Goal: Book appointment/travel/reservation

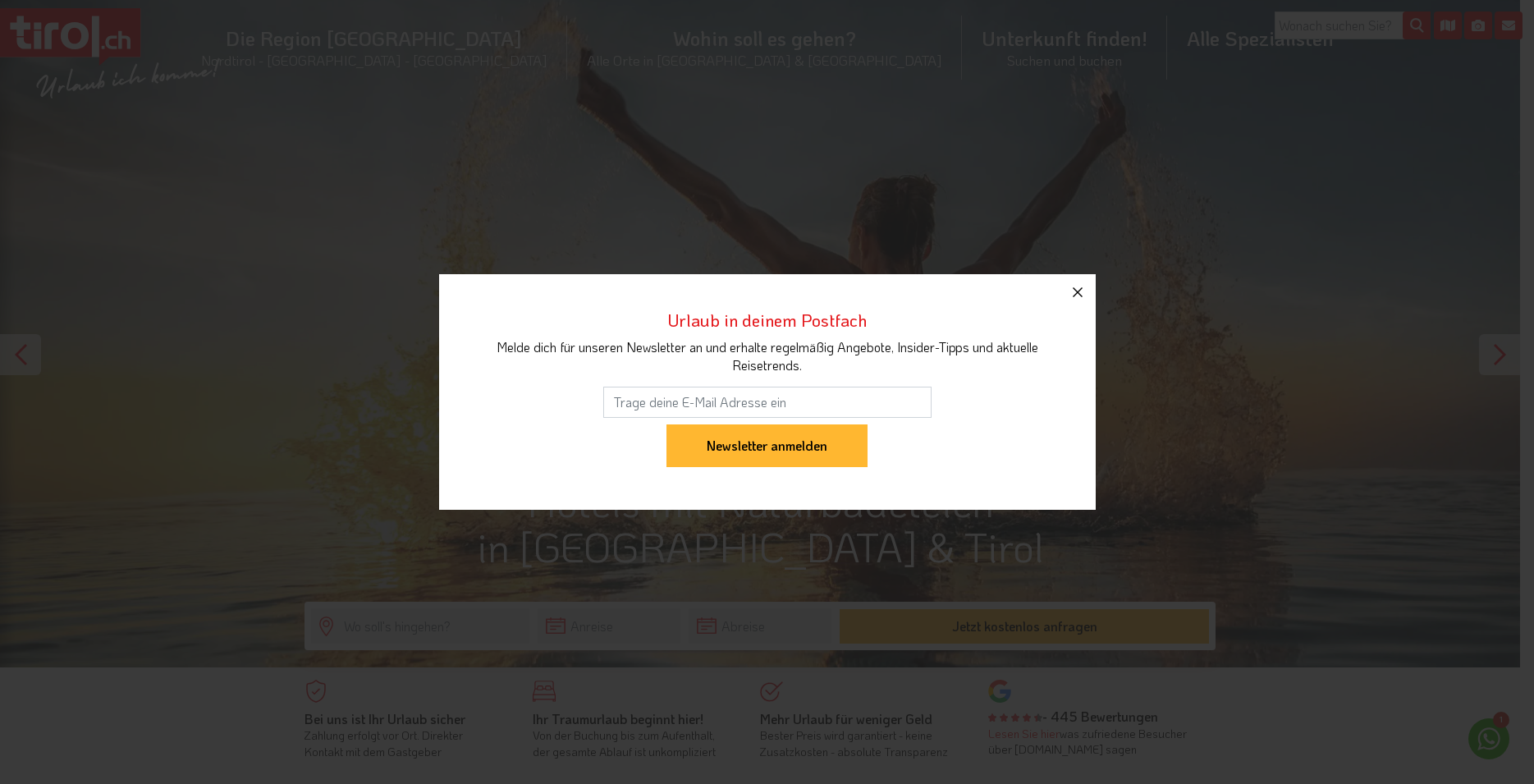
click at [1078, 288] on icon "button" at bounding box center [1078, 292] width 20 height 20
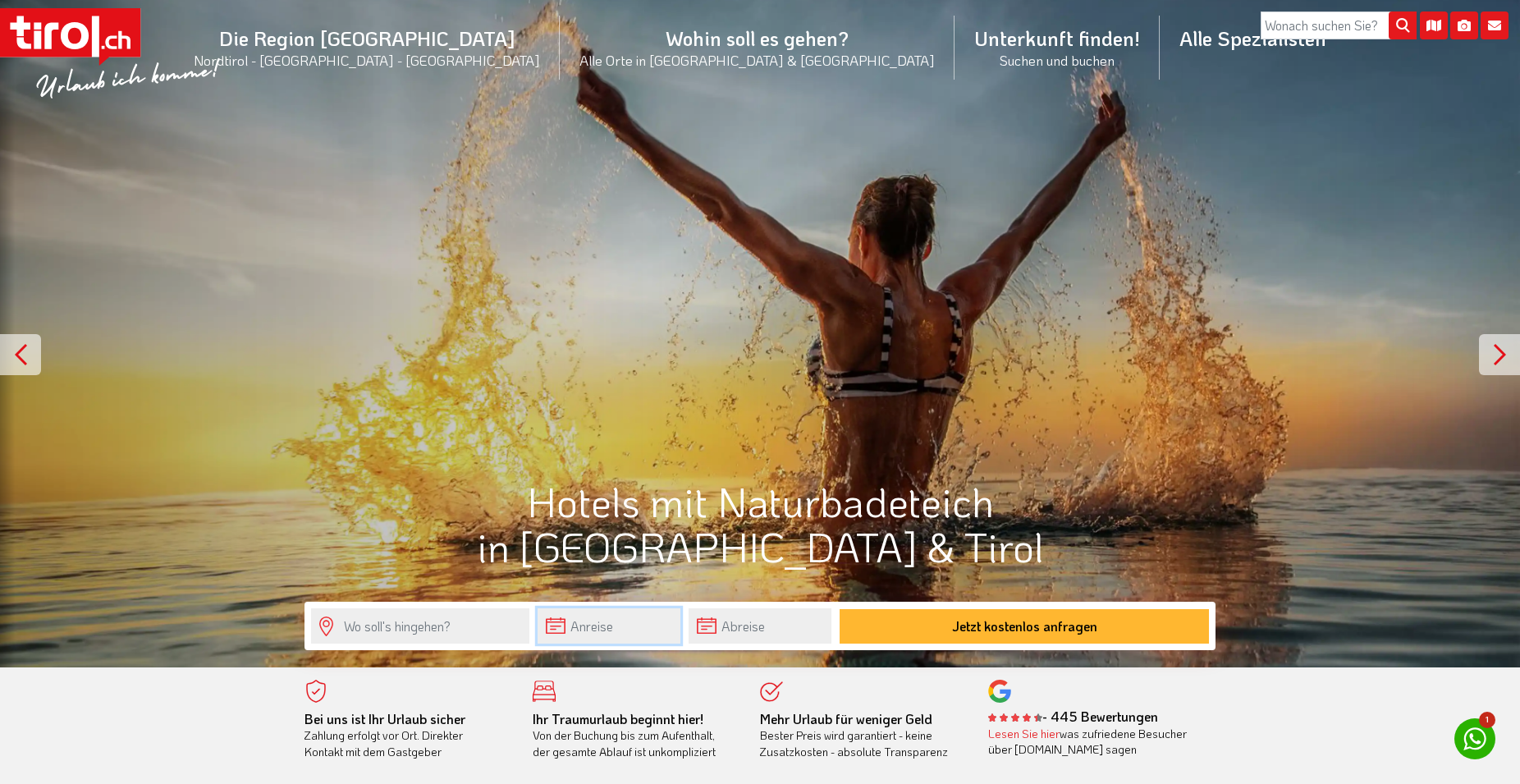
click at [608, 634] on input "text" at bounding box center [609, 626] width 143 height 35
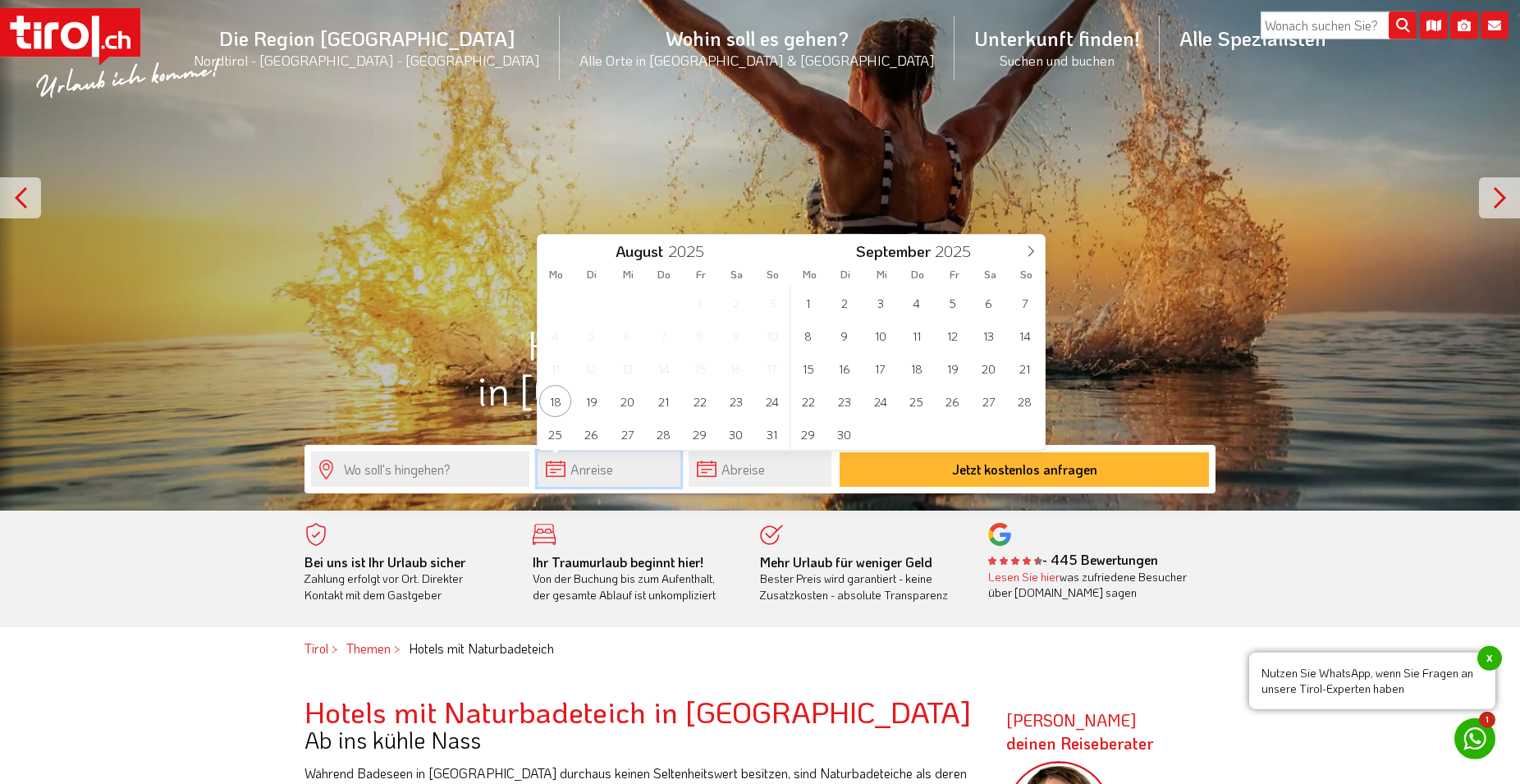
scroll to position [168, 0]
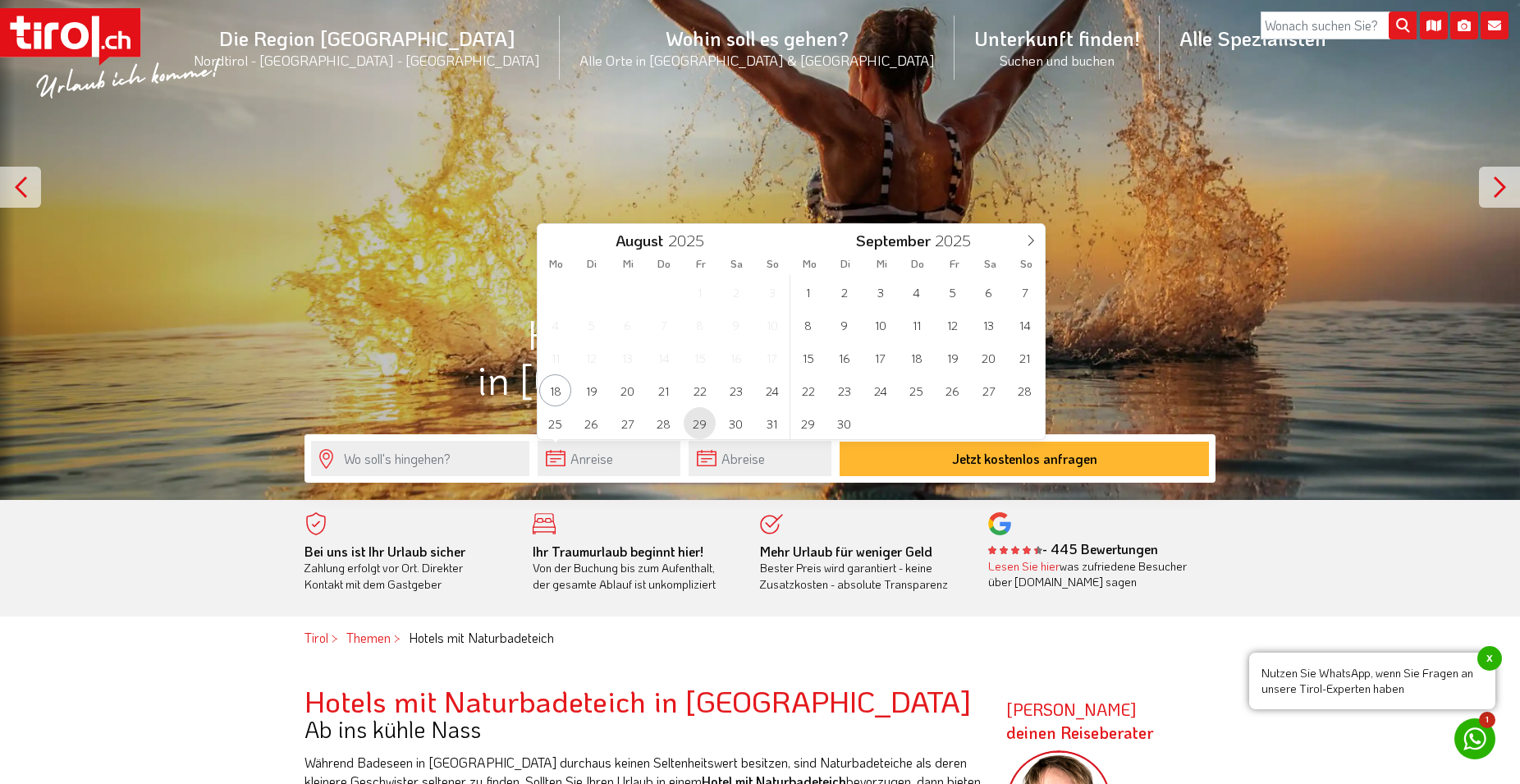
click at [702, 423] on span "29" at bounding box center [700, 423] width 32 height 32
click at [989, 288] on span "6" at bounding box center [988, 291] width 32 height 32
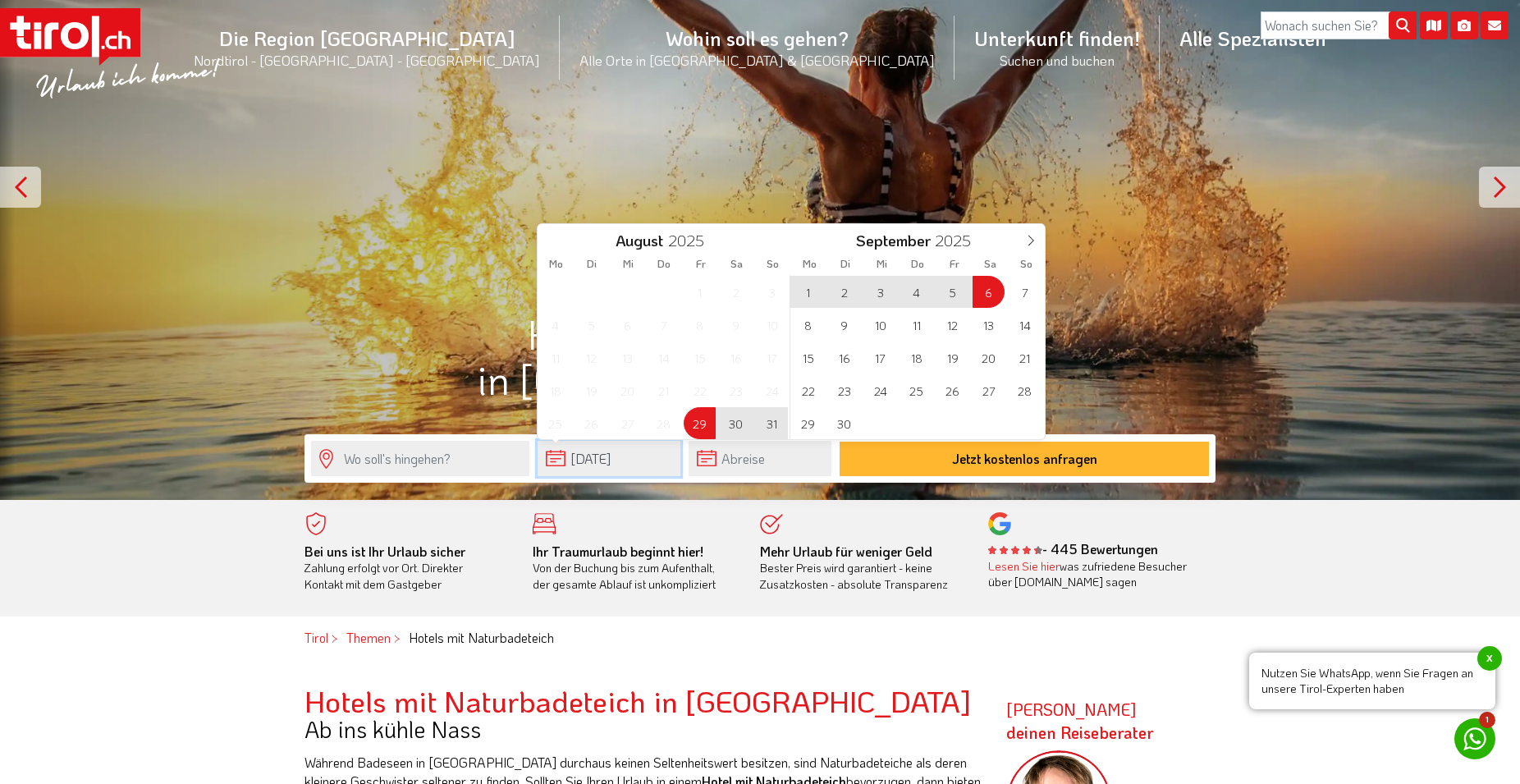
type input "[DATE]"
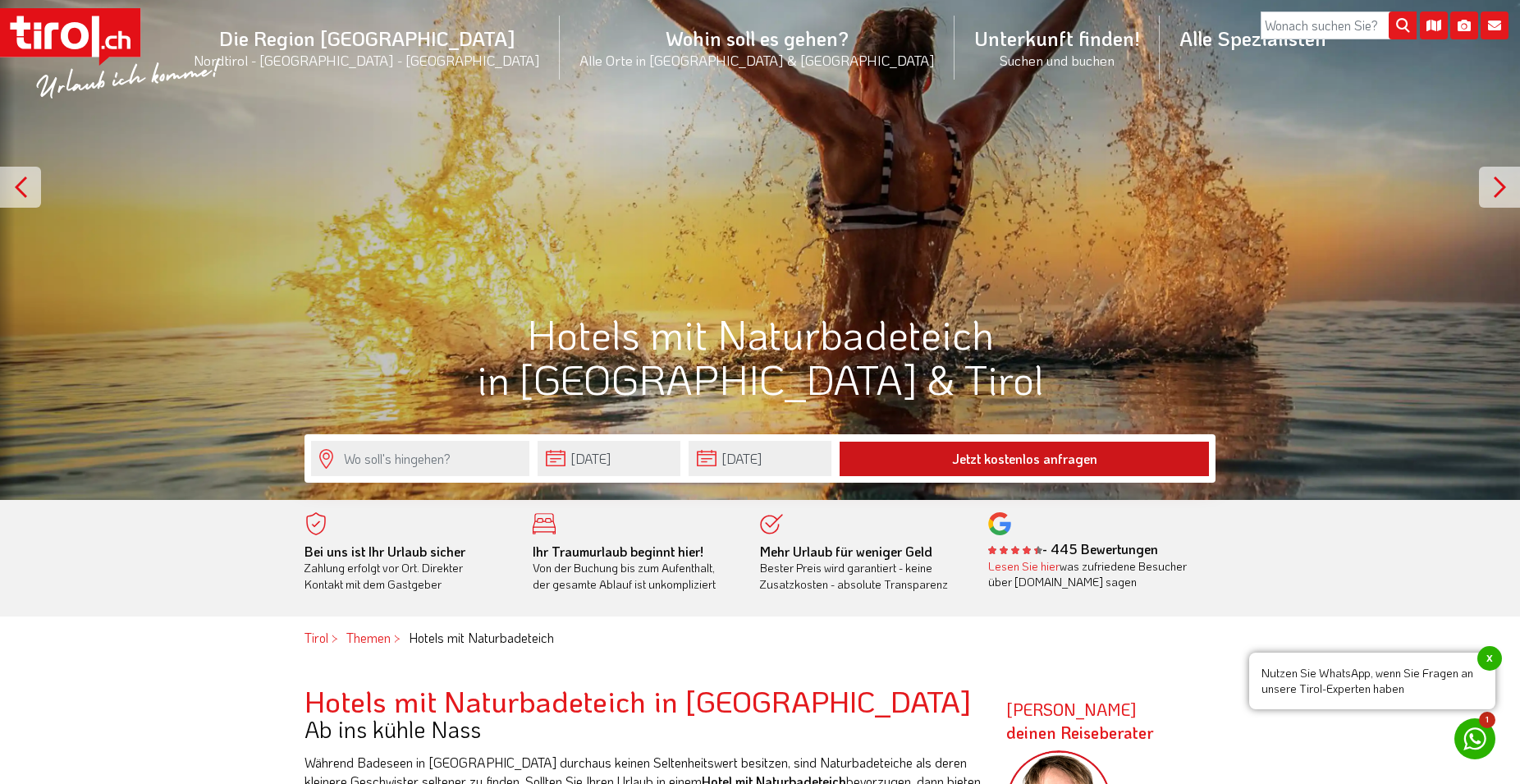
click at [1007, 456] on button "Jetzt kostenlos anfragen" at bounding box center [1023, 458] width 369 height 34
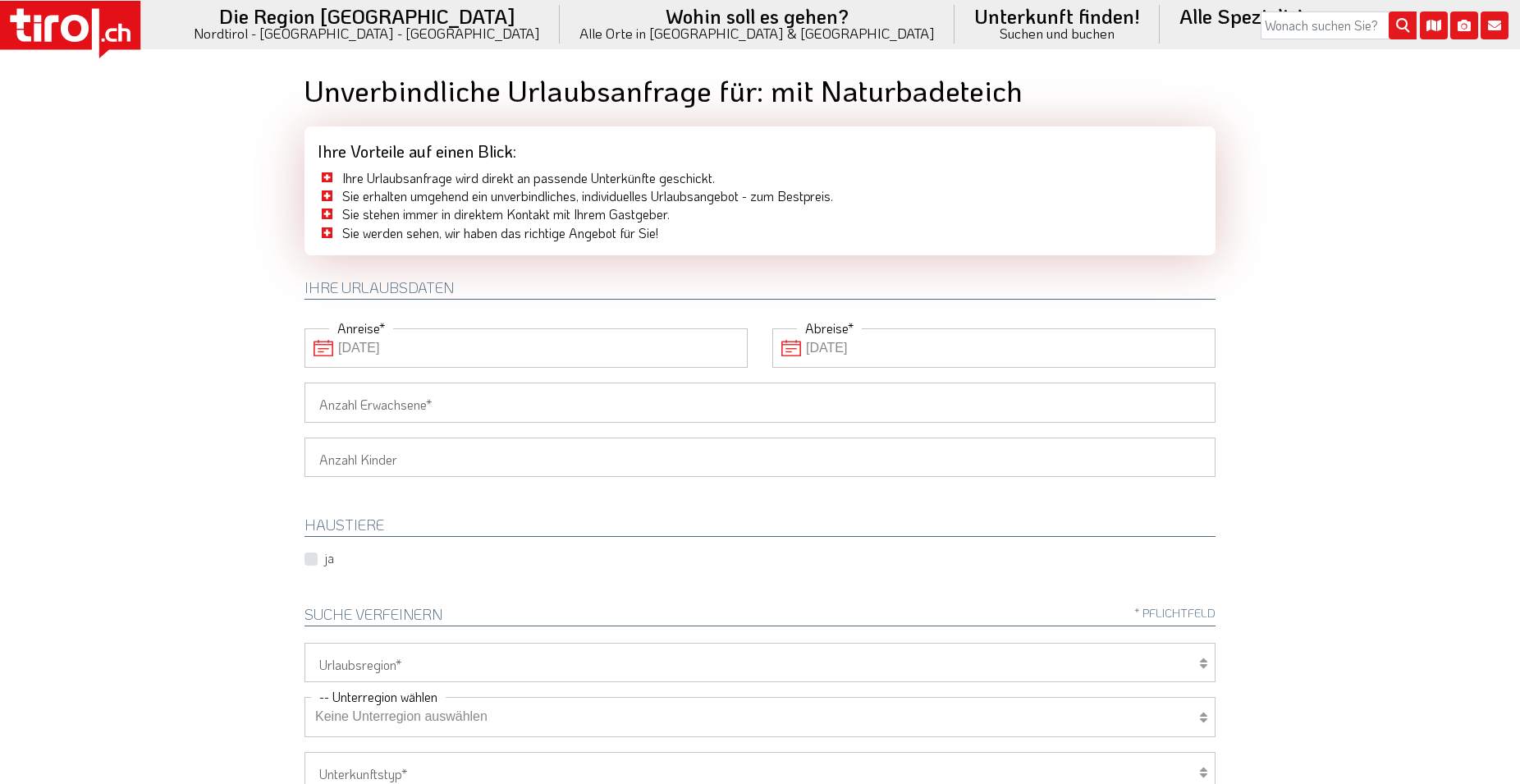
click at [454, 405] on input "Anzahl Erwachsene" at bounding box center [760, 402] width 911 height 39
type input "2"
click at [1397, 455] on body ".st0 { fill: #FFFFFF; } .st1 { fill: #E31017; } Die Region [GEOGRAPHIC_DATA] - …" at bounding box center [760, 392] width 1520 height 784
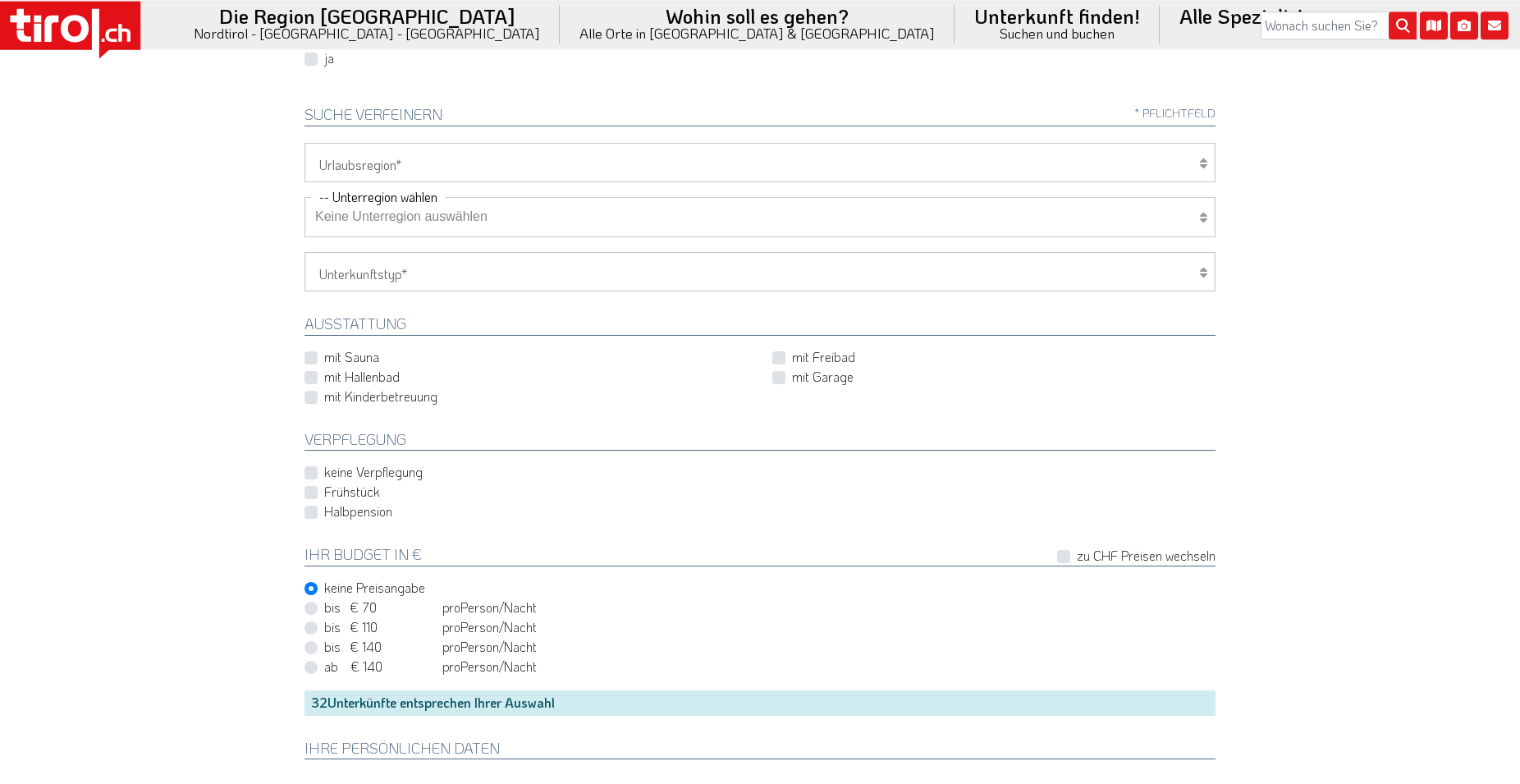
scroll to position [502, 0]
click at [324, 512] on label "Halbpension" at bounding box center [357, 508] width 68 height 18
click at [311, 512] on input "Halbpension" at bounding box center [763, 508] width 911 height 11
checkbox input "true"
click at [324, 647] on label "bis € 140 bis CHF 131 pro Person Einheit /Nacht" at bounding box center [430, 644] width 213 height 18
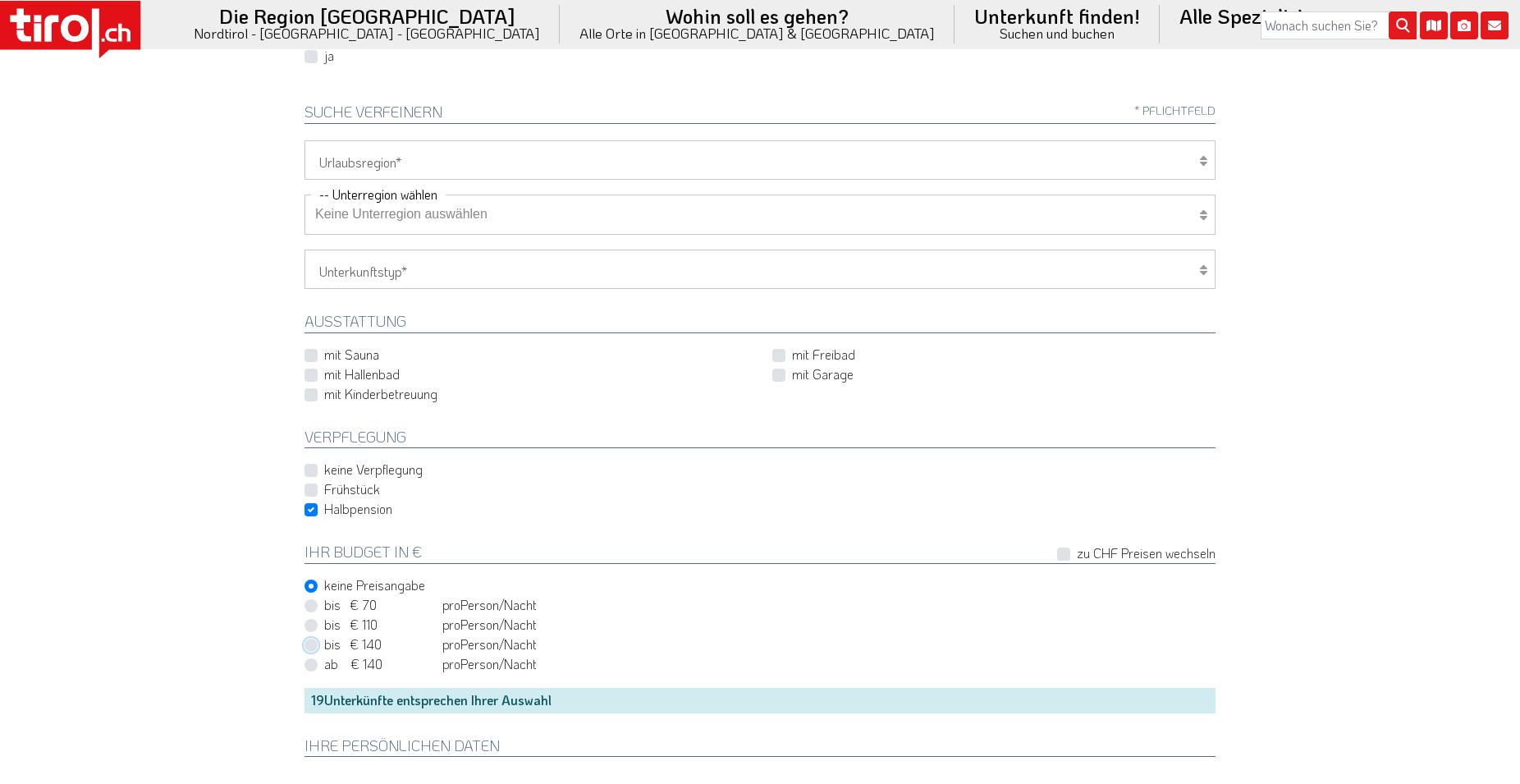
click at [311, 647] on input "bis € 140 bis CHF 131 pro Person Einheit /Nacht" at bounding box center [763, 644] width 911 height 11
radio input "true"
click at [324, 605] on label "bis € 70 bis CHF 65 pro Person Einheit /Nacht" at bounding box center [430, 604] width 213 height 18
click at [315, 605] on input "bis € 70 bis CHF 65 pro Person Einheit /Nacht" at bounding box center [763, 604] width 911 height 11
radio input "true"
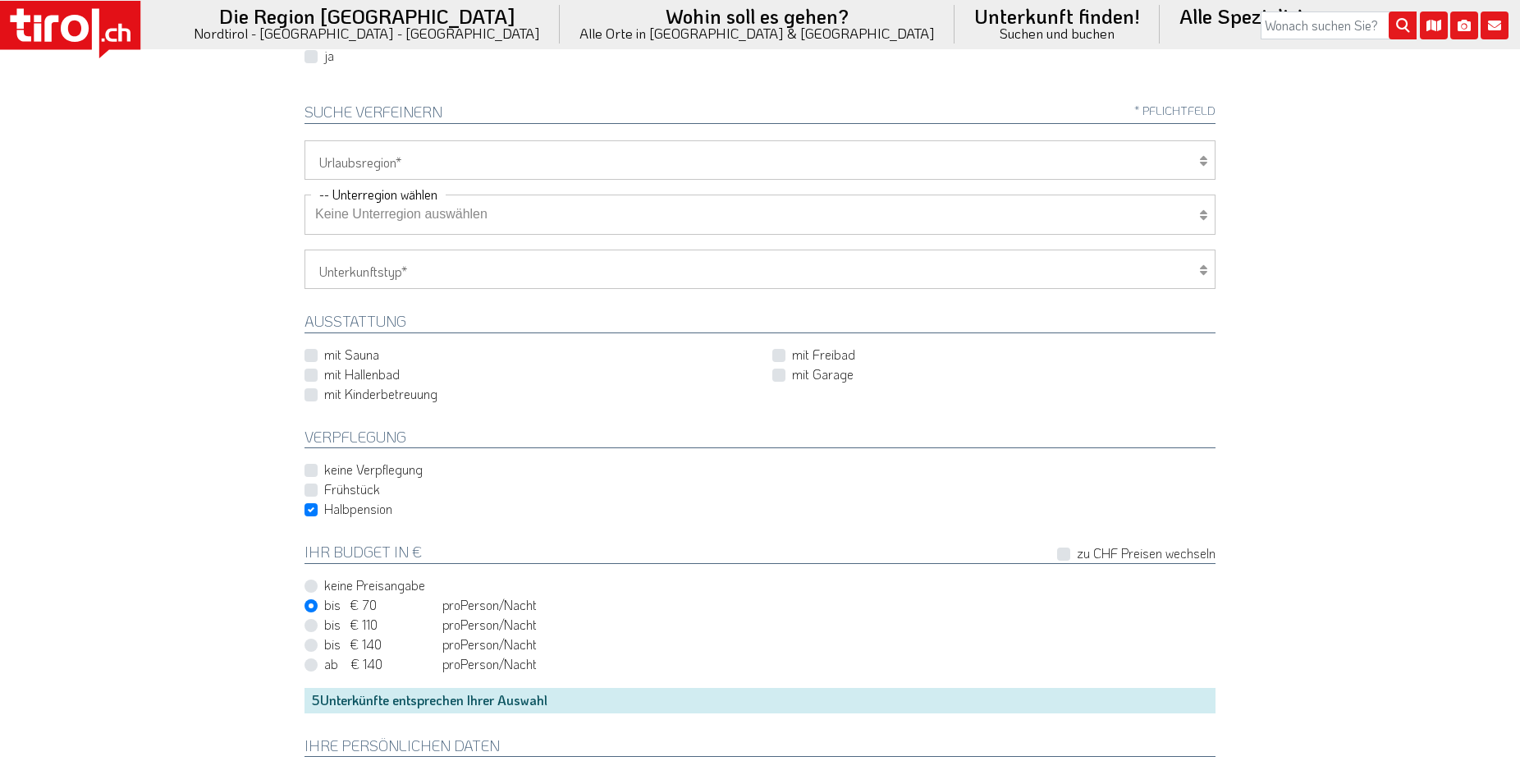
click at [324, 626] on label "bis € 110 bis CHF 103 pro Person Einheit /Nacht" at bounding box center [430, 624] width 213 height 18
click at [312, 626] on input "bis € 110 bis CHF 103 pro Person Einheit /Nacht" at bounding box center [763, 624] width 911 height 11
radio input "true"
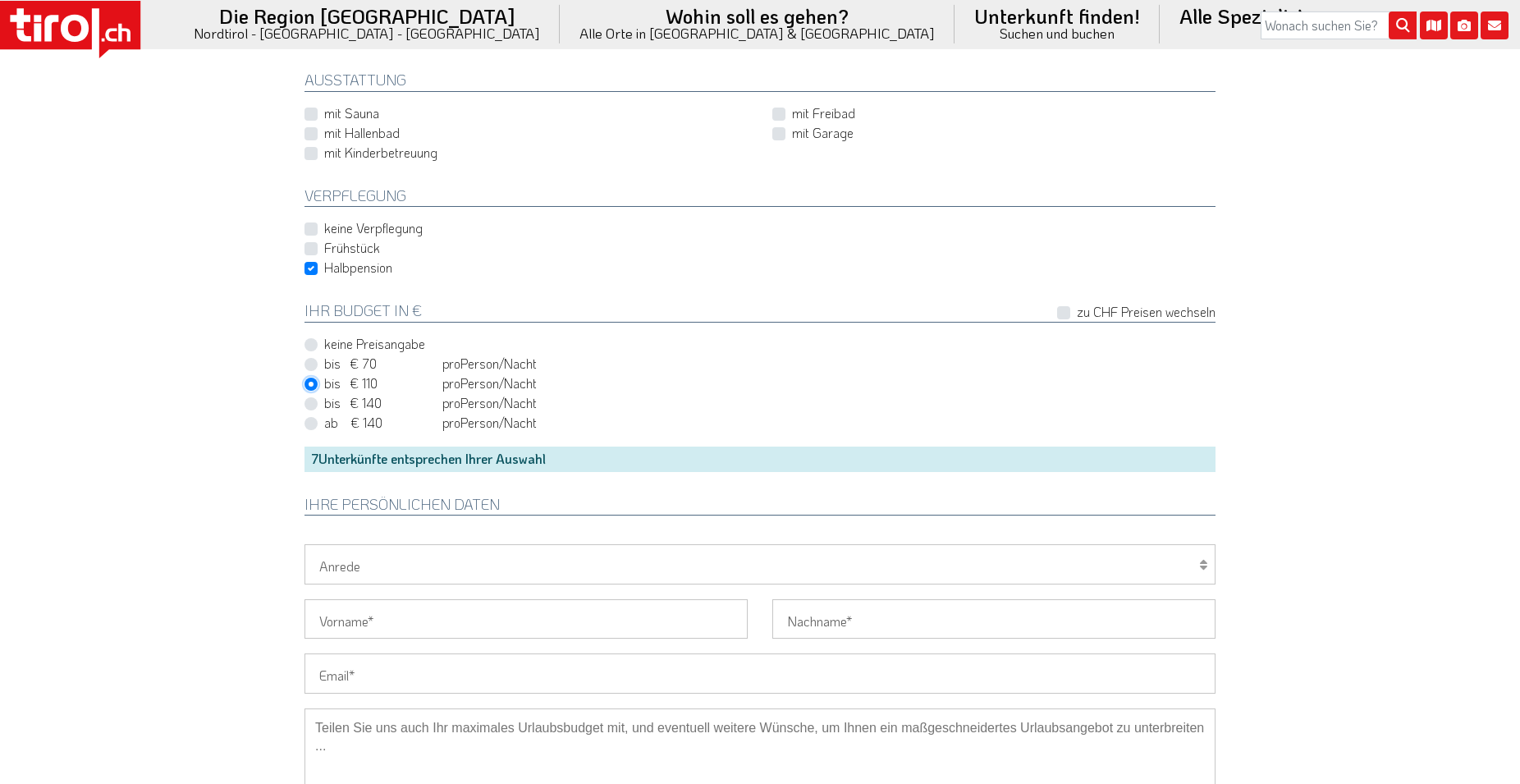
scroll to position [754, 0]
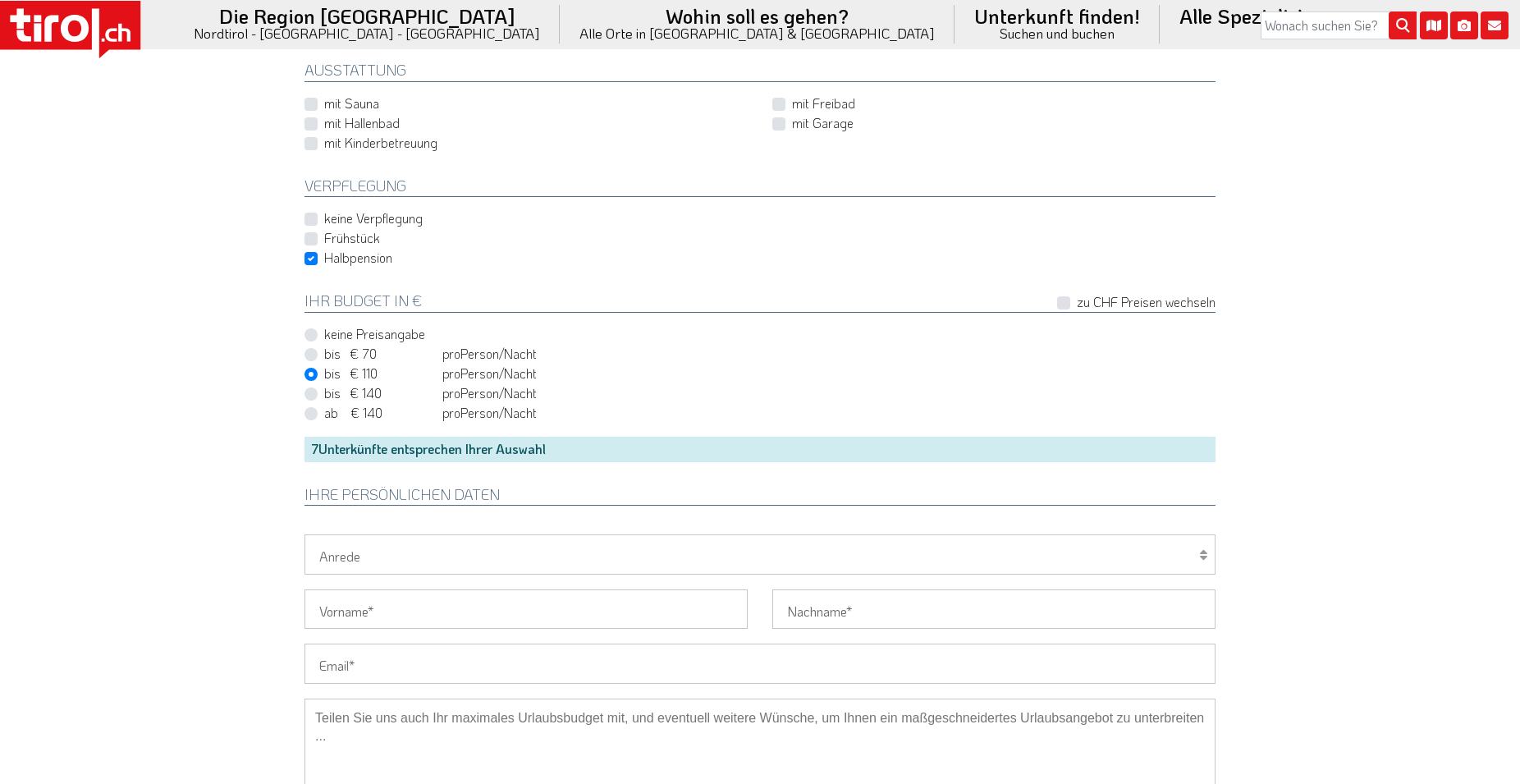
click at [436, 445] on div "7 Unterkünfte entsprechen Ihrer Auswahl" at bounding box center [760, 448] width 911 height 25
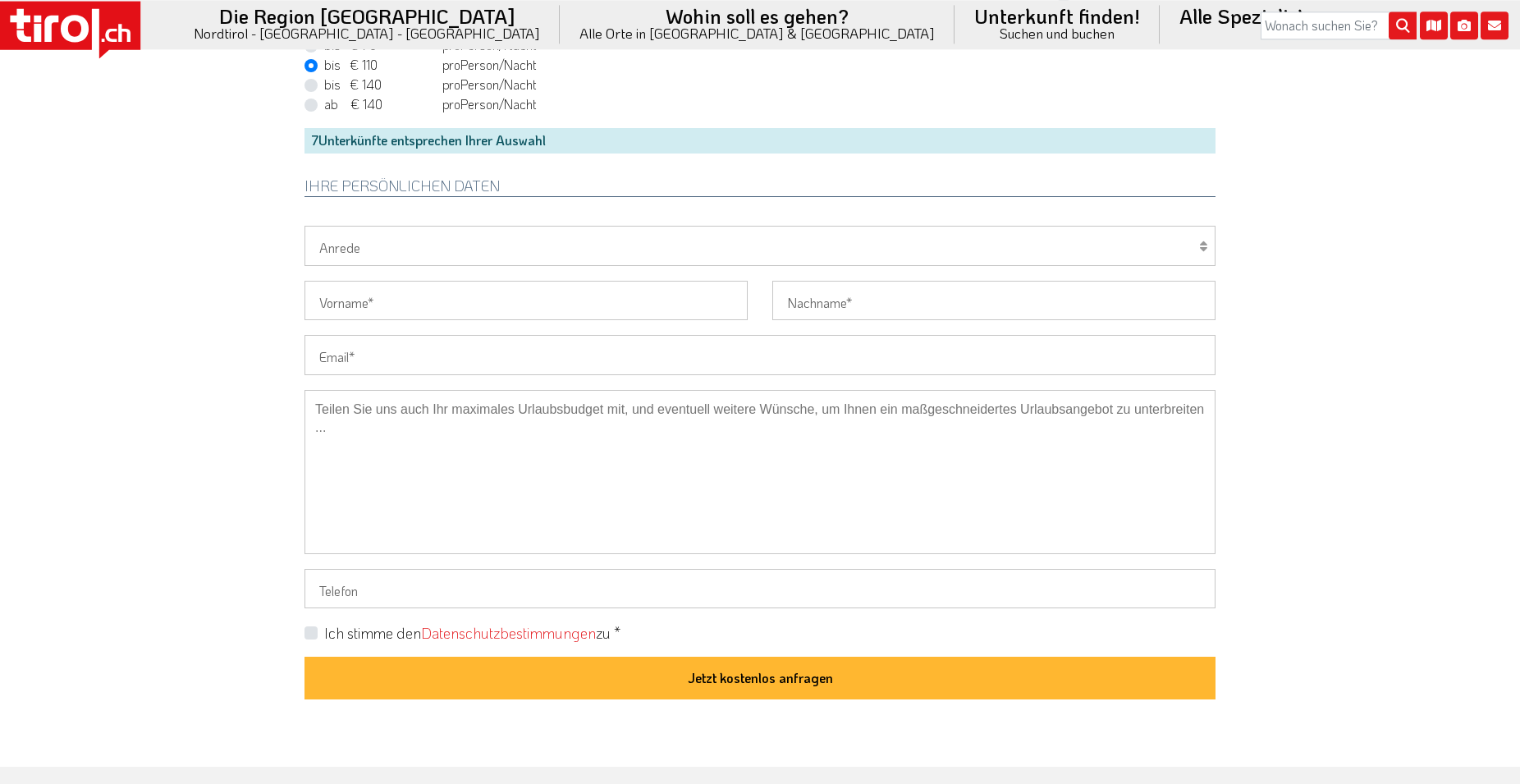
scroll to position [1172, 0]
